Goal: Navigation & Orientation: Understand site structure

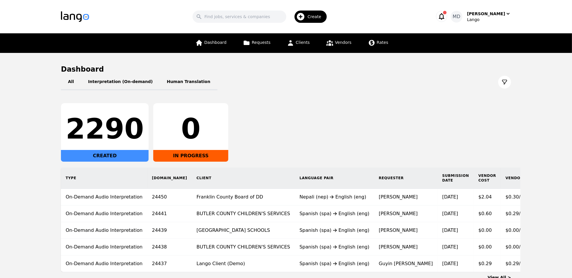
click at [313, 113] on div "2290 CREATED 0 IN PROGRESS" at bounding box center [286, 132] width 450 height 59
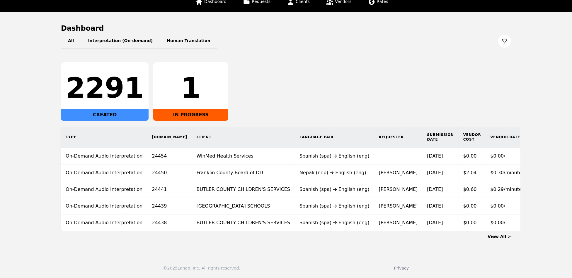
scroll to position [45, 0]
click at [498, 236] on link "View All >" at bounding box center [498, 237] width 23 height 5
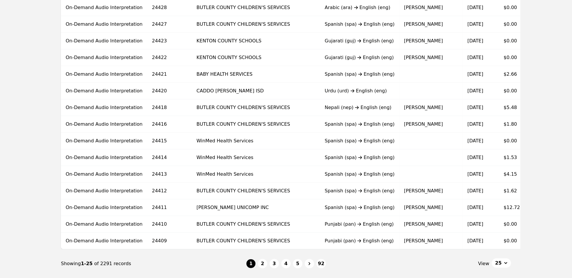
scroll to position [330, 0]
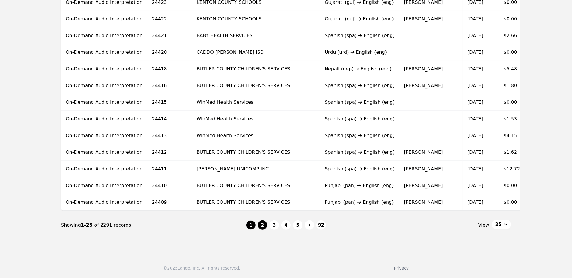
click at [261, 229] on button "2" at bounding box center [262, 225] width 9 height 9
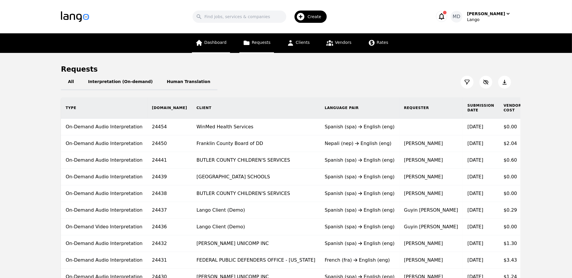
click at [214, 44] on span "Dashboard" at bounding box center [215, 42] width 22 height 5
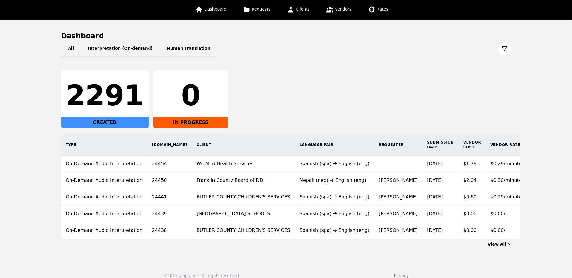
scroll to position [29, 0]
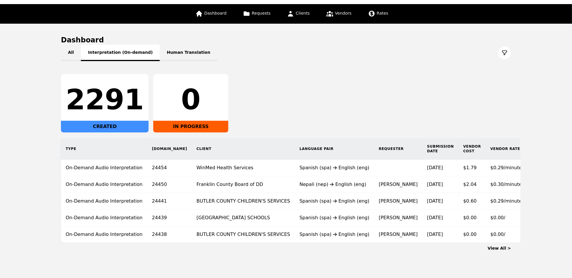
click at [114, 52] on button "Interpretation (On-demand)" at bounding box center [120, 53] width 79 height 16
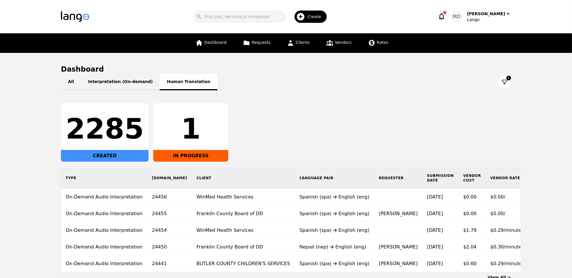
click at [179, 81] on button "Human Translation" at bounding box center [189, 82] width 58 height 16
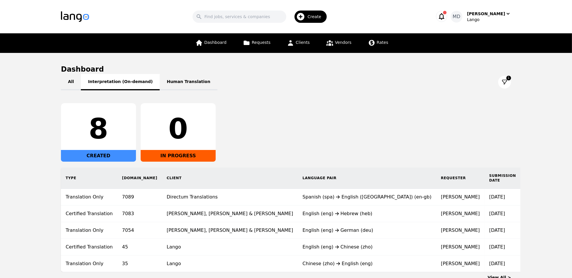
click at [117, 83] on button "Interpretation (On-demand)" at bounding box center [120, 82] width 79 height 16
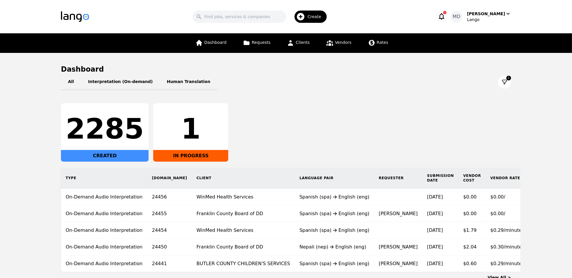
click at [319, 23] on div "Create" at bounding box center [310, 17] width 33 height 12
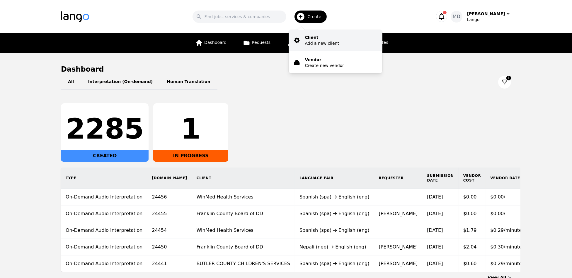
click at [327, 43] on p "Add a new client" at bounding box center [322, 43] width 34 height 6
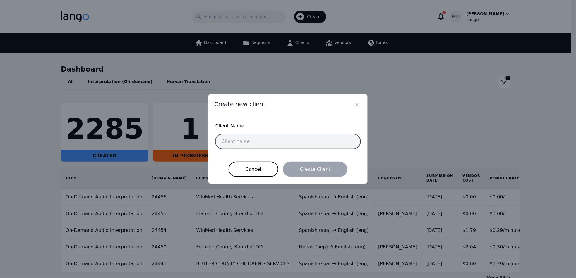
click at [292, 142] on input "text" at bounding box center [288, 141] width 145 height 15
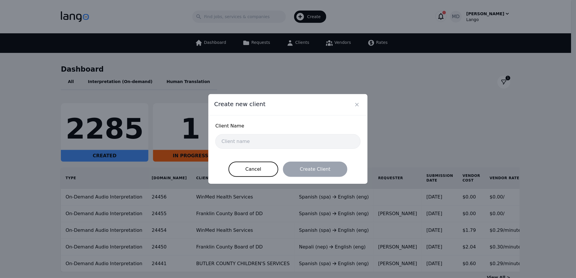
click at [279, 119] on div "Client Name Cancel Create Client" at bounding box center [287, 150] width 159 height 69
click at [354, 106] on icon "Close" at bounding box center [357, 105] width 6 height 6
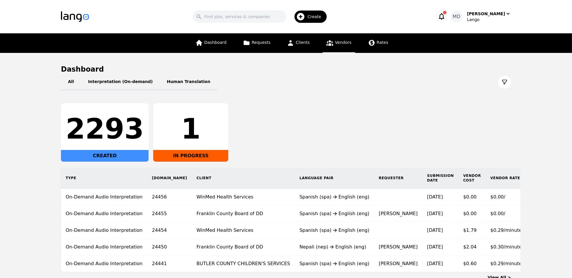
click at [346, 43] on span "Vendors" at bounding box center [343, 42] width 16 height 5
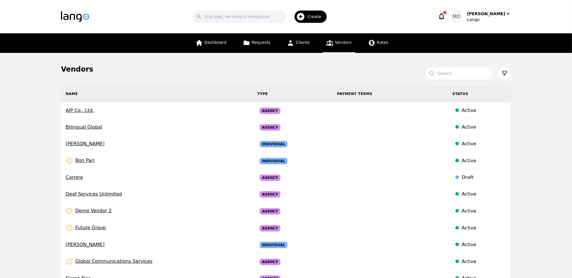
click at [326, 20] on div "Create" at bounding box center [310, 17] width 33 height 12
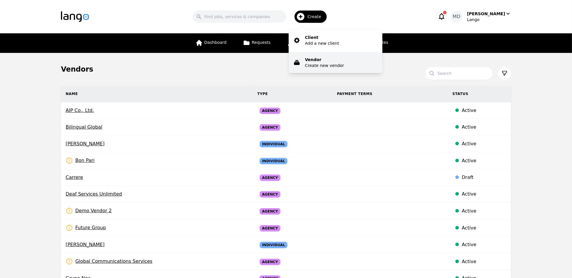
click at [324, 60] on p "Vendor" at bounding box center [324, 60] width 39 height 6
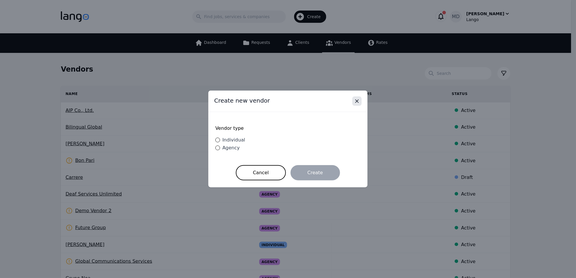
click at [358, 103] on icon "Close" at bounding box center [357, 101] width 6 height 6
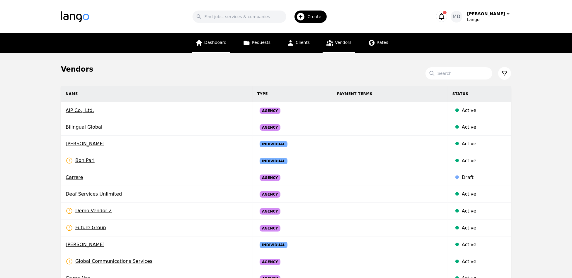
click at [215, 45] on link "Dashboard" at bounding box center [211, 43] width 38 height 20
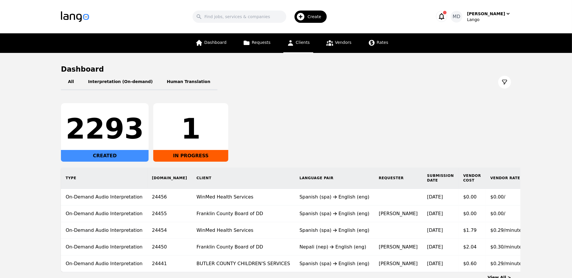
click at [304, 46] on link "Clients" at bounding box center [298, 43] width 30 height 20
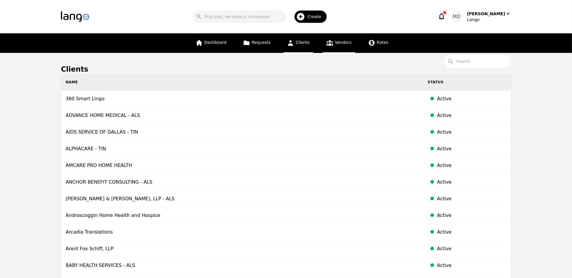
click at [337, 41] on span "Vendors" at bounding box center [343, 42] width 16 height 5
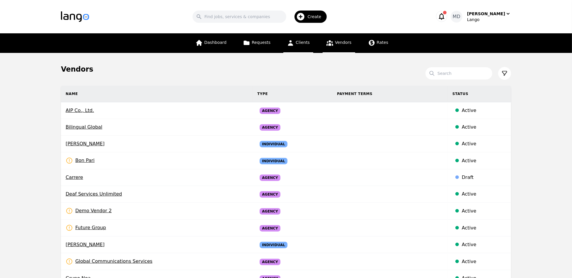
click at [303, 44] on span "Clients" at bounding box center [302, 42] width 14 height 5
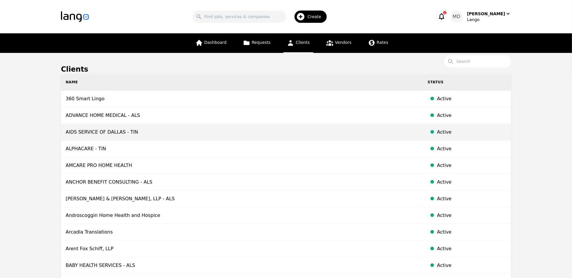
click at [121, 136] on td "AIDS SERVICE OF DALLAS - TIN" at bounding box center [242, 132] width 362 height 17
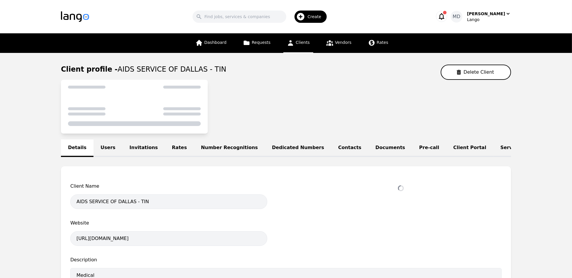
select select "active"
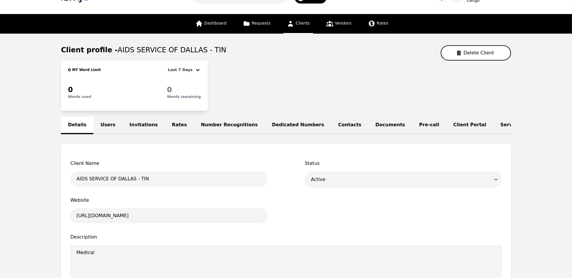
scroll to position [22, 0]
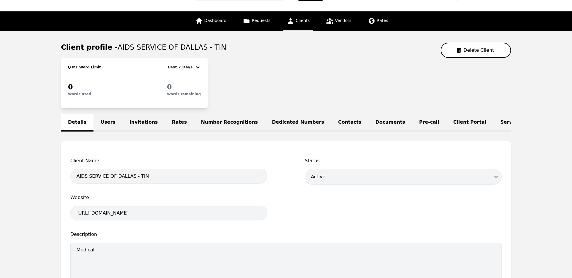
click at [113, 122] on link "Users" at bounding box center [107, 123] width 29 height 18
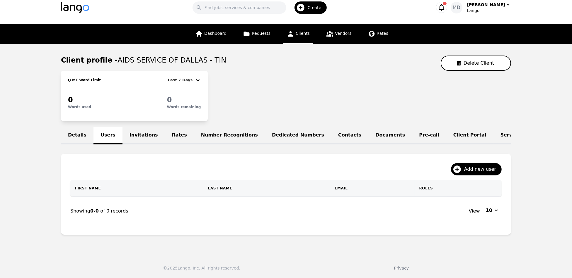
scroll to position [22, 0]
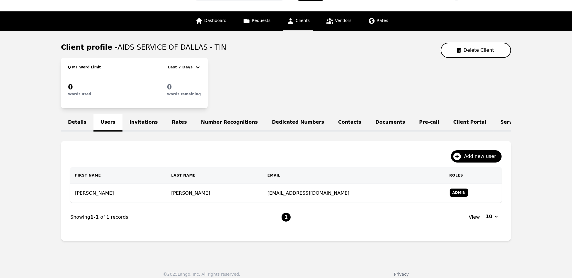
click at [141, 123] on link "Invitations" at bounding box center [143, 123] width 42 height 18
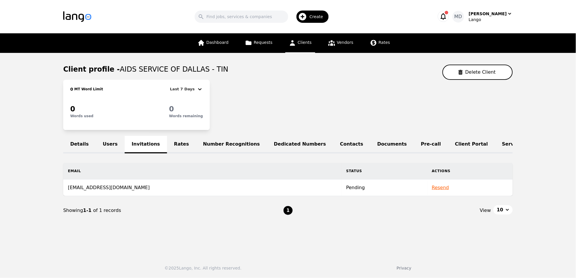
click at [280, 144] on link "Dedicated Numbers" at bounding box center [300, 145] width 66 height 18
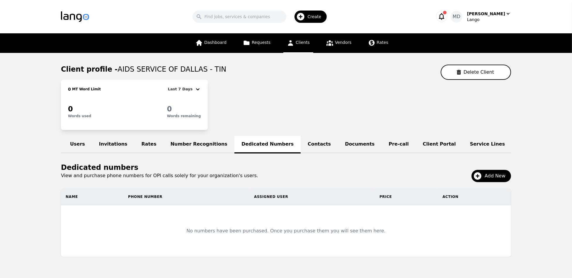
scroll to position [0, 36]
click at [376, 142] on link "Pre-call" at bounding box center [393, 145] width 34 height 18
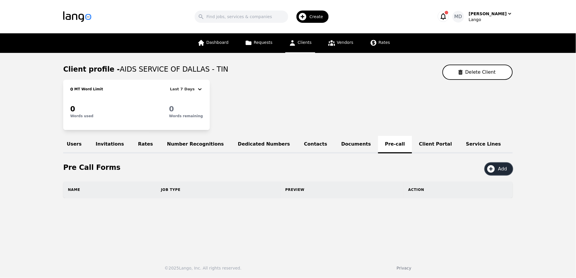
click at [493, 174] on icon "button" at bounding box center [491, 169] width 9 height 9
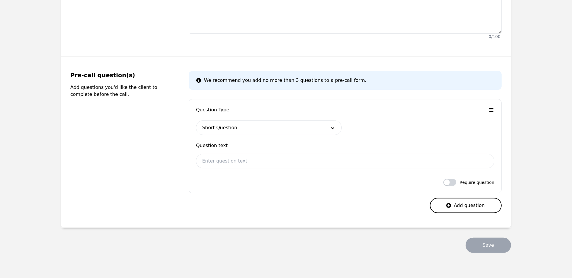
scroll to position [178, 0]
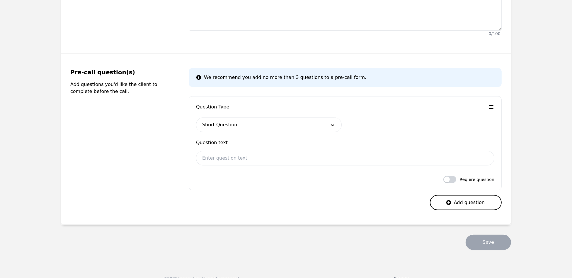
click at [255, 127] on div at bounding box center [259, 125] width 127 height 14
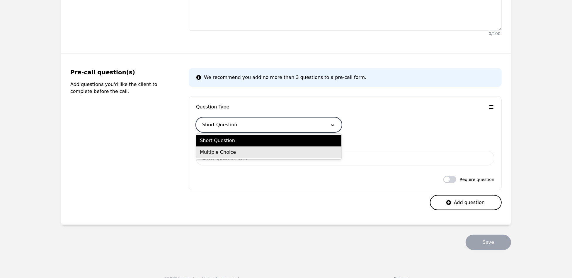
click at [252, 153] on div "Multiple Choice" at bounding box center [268, 153] width 145 height 12
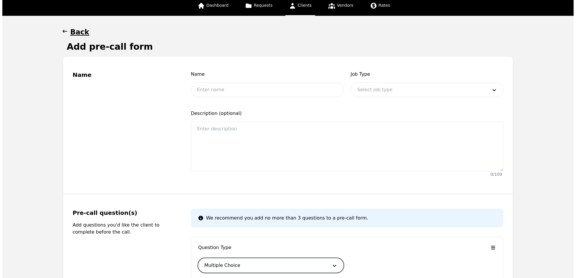
scroll to position [0, 0]
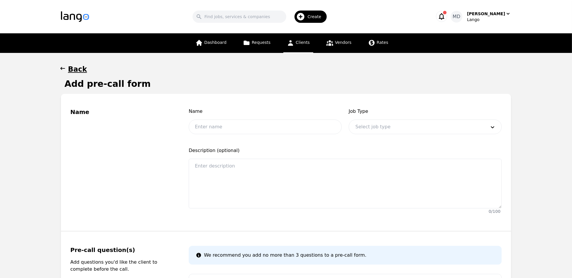
click at [73, 69] on h1 "Back" at bounding box center [77, 69] width 19 height 9
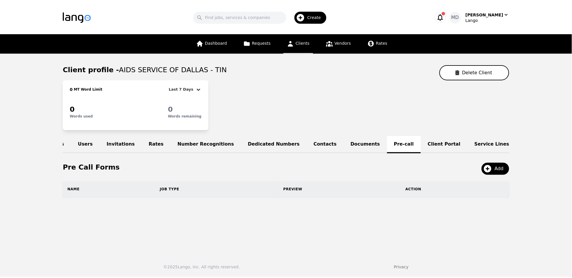
scroll to position [0, 36]
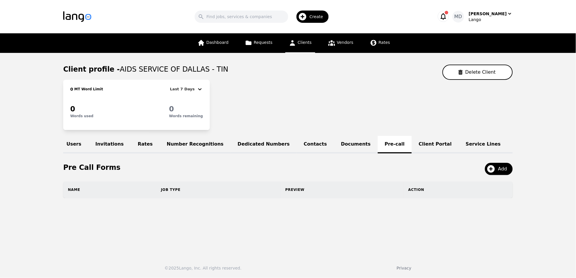
click at [459, 141] on link "Service Lines" at bounding box center [483, 145] width 49 height 18
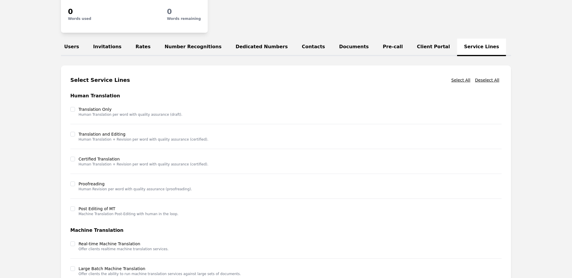
scroll to position [94, 0]
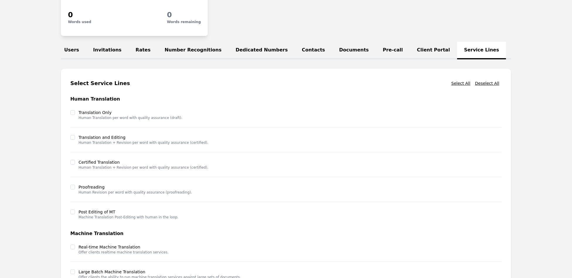
click at [506, 55] on link "Words Settings" at bounding box center [533, 51] width 54 height 18
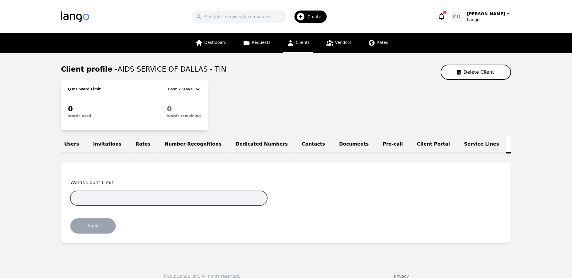
click at [189, 203] on input "number" at bounding box center [168, 198] width 197 height 15
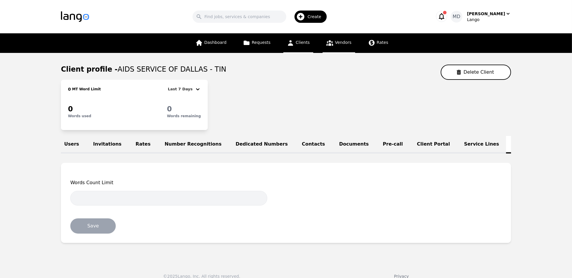
click at [341, 44] on span "Vendors" at bounding box center [343, 42] width 16 height 5
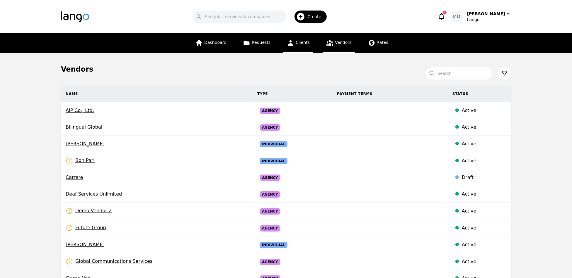
click at [297, 48] on link "Clients" at bounding box center [298, 43] width 30 height 20
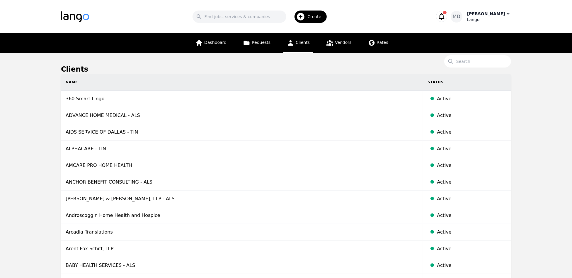
click at [499, 14] on div "[PERSON_NAME]" at bounding box center [486, 14] width 38 height 6
click at [477, 37] on p "Settings" at bounding box center [473, 36] width 17 height 6
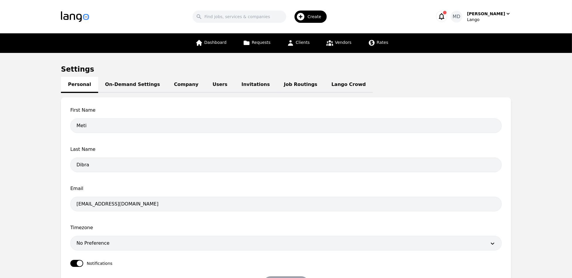
click at [280, 89] on link "Job Routings" at bounding box center [300, 85] width 47 height 16
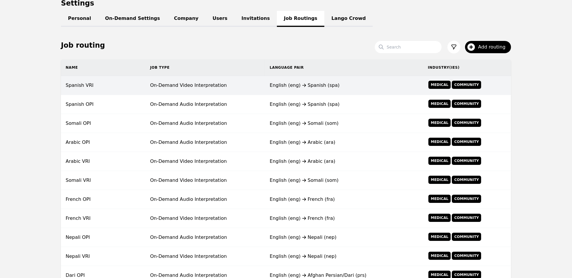
scroll to position [69, 0]
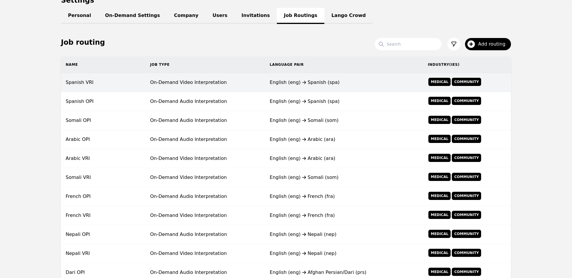
click at [228, 85] on td "On-Demand Video Interpretation" at bounding box center [204, 82] width 119 height 19
